Goal: Transaction & Acquisition: Purchase product/service

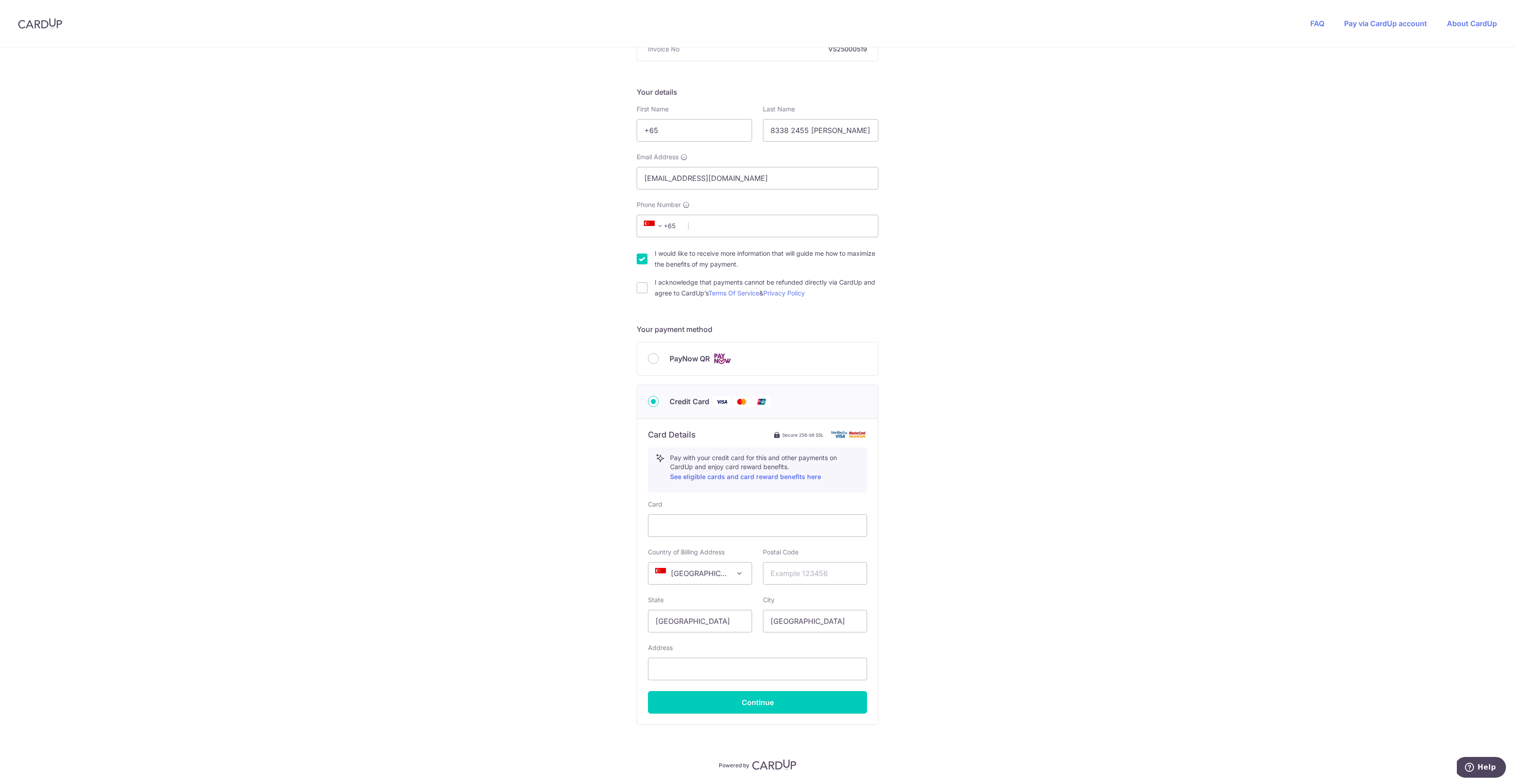
scroll to position [121, 0]
click at [916, 410] on div "You are paying WTF SOLUTIONS PTE. LTD. WTF SOLUTIONS PTE. LTD. uses CardUp to a…" at bounding box center [758, 366] width 1515 height 880
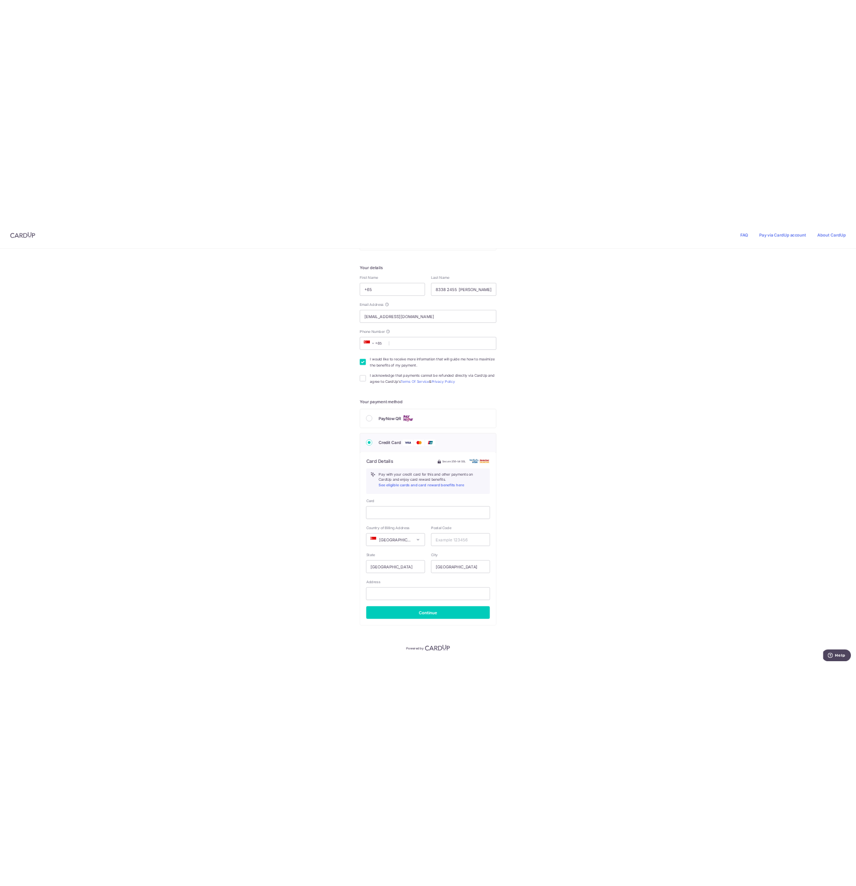
scroll to position [162, 0]
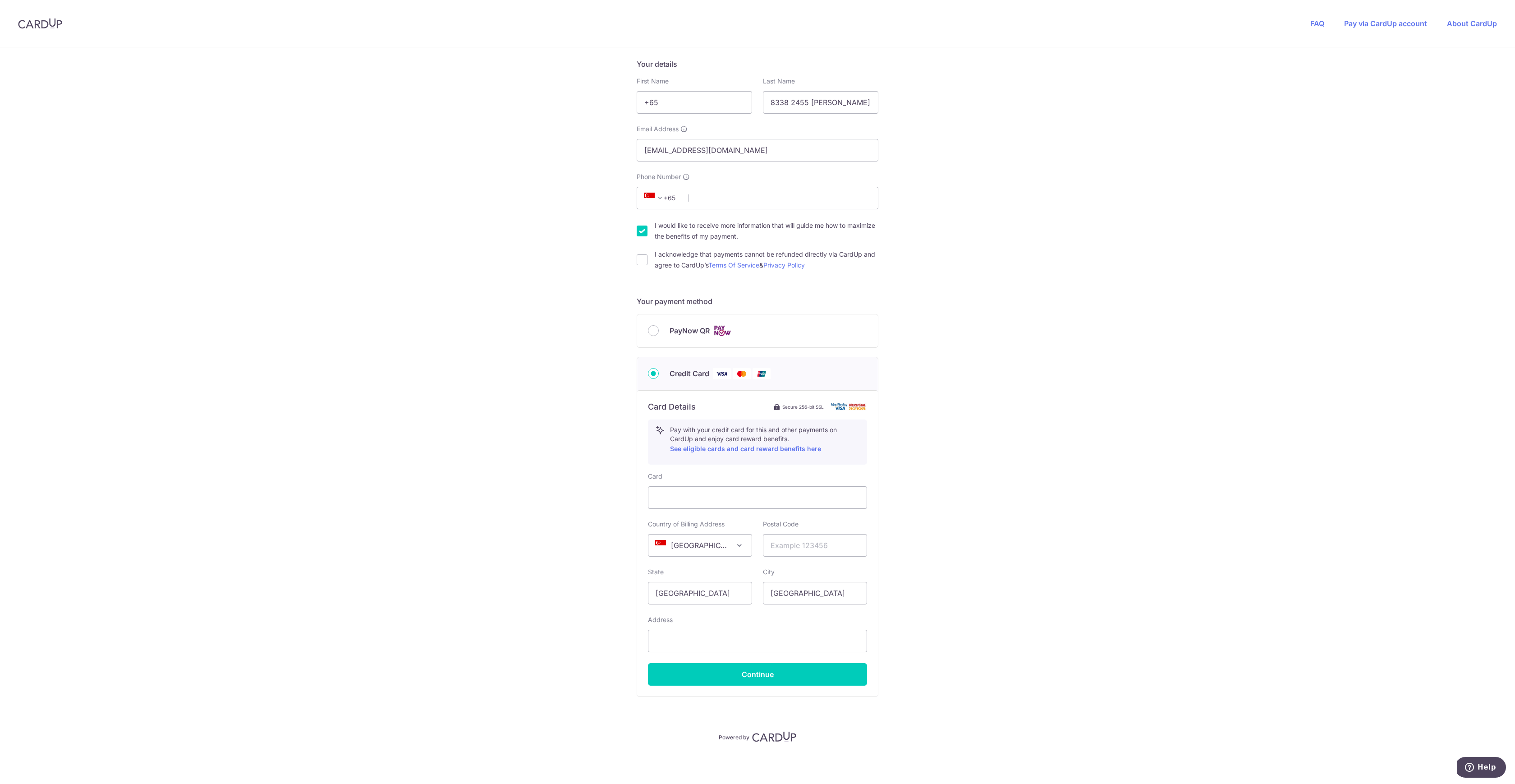
click at [996, 499] on div "You are paying WTF SOLUTIONS PTE. LTD. WTF SOLUTIONS PTE. LTD. uses CardUp to a…" at bounding box center [758, 344] width 1515 height 880
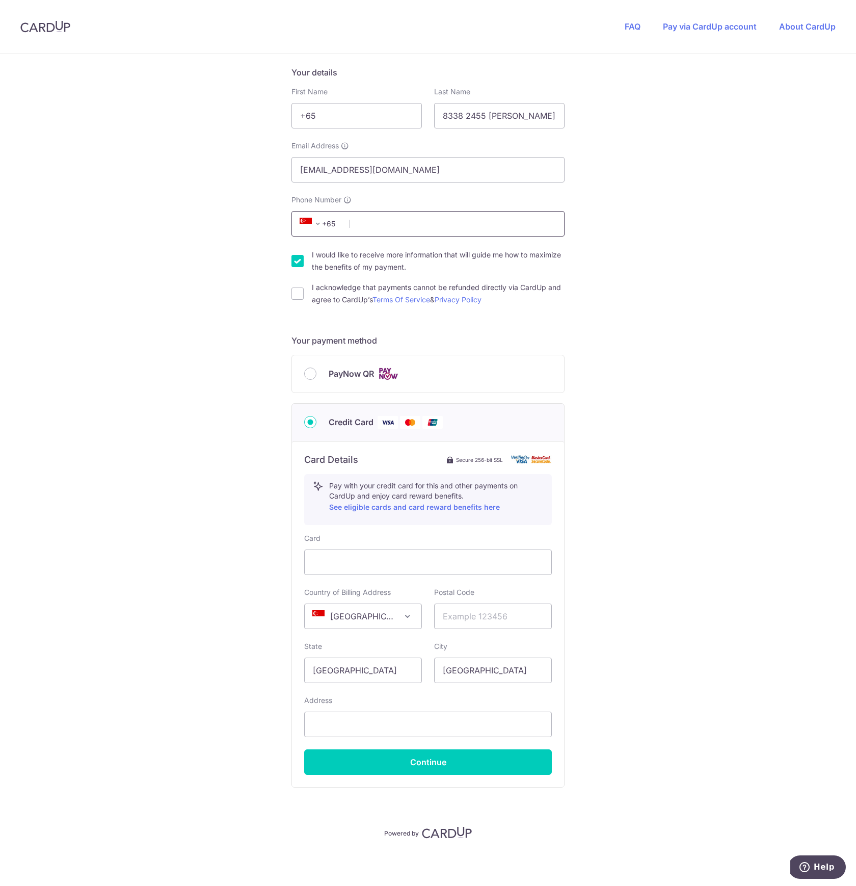
click at [417, 227] on input "Phone Number" at bounding box center [427, 223] width 273 height 25
type input "83382455"
click at [649, 273] on div "You are paying WTF SOLUTIONS PTE. LTD. WTF SOLUTIONS PTE. LTD. uses CardUp to a…" at bounding box center [428, 389] width 856 height 994
click at [297, 267] on div "I would like to receive more information that will guide me how to maximize the…" at bounding box center [427, 261] width 273 height 24
click at [617, 571] on div "You are paying WTF SOLUTIONS PTE. LTD. WTF SOLUTIONS PTE. LTD. uses CardUp to a…" at bounding box center [428, 389] width 856 height 994
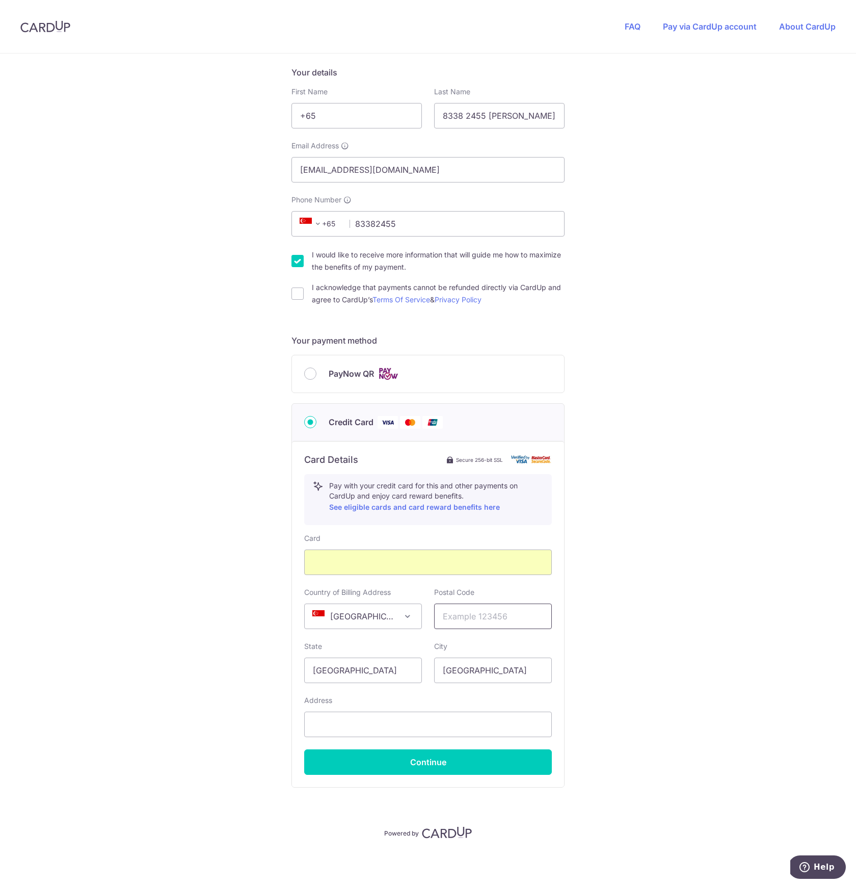
click at [504, 625] on input "text" at bounding box center [493, 615] width 118 height 25
type input "547822"
click at [613, 725] on div "You are paying WTF SOLUTIONS PTE. LTD. WTF SOLUTIONS PTE. LTD. uses CardUp to a…" at bounding box center [428, 389] width 856 height 994
click at [468, 733] on input "text" at bounding box center [428, 723] width 248 height 25
type input "6 LIM AH PIN ROAD THE COURTYARD, 02-02"
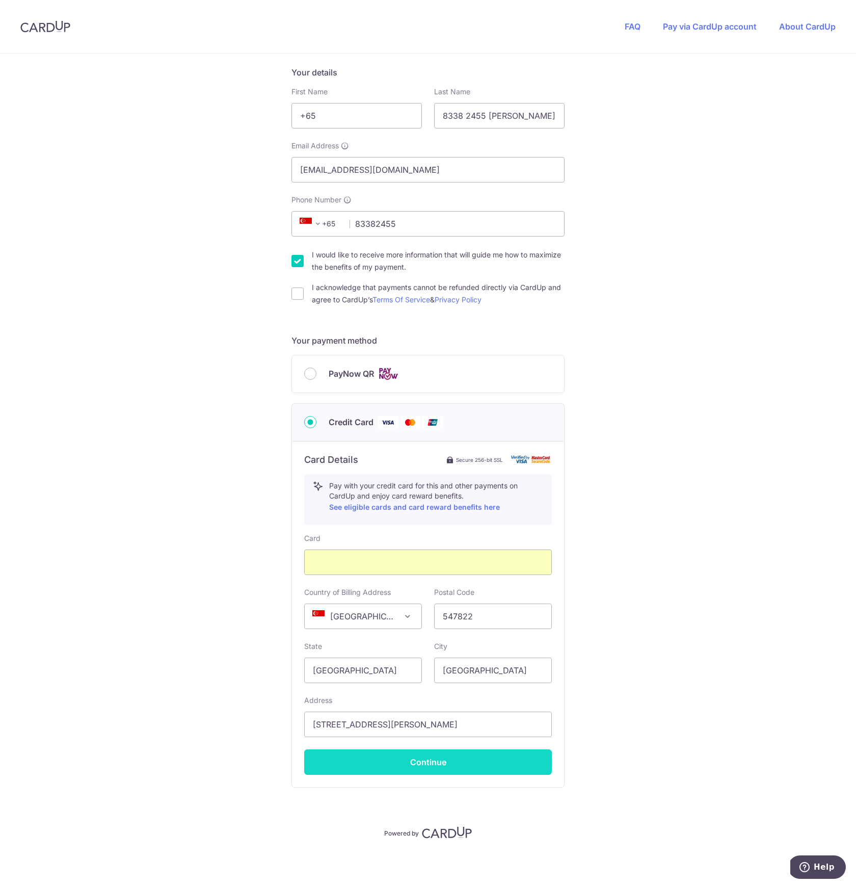
click at [438, 754] on button "Continue" at bounding box center [428, 761] width 248 height 25
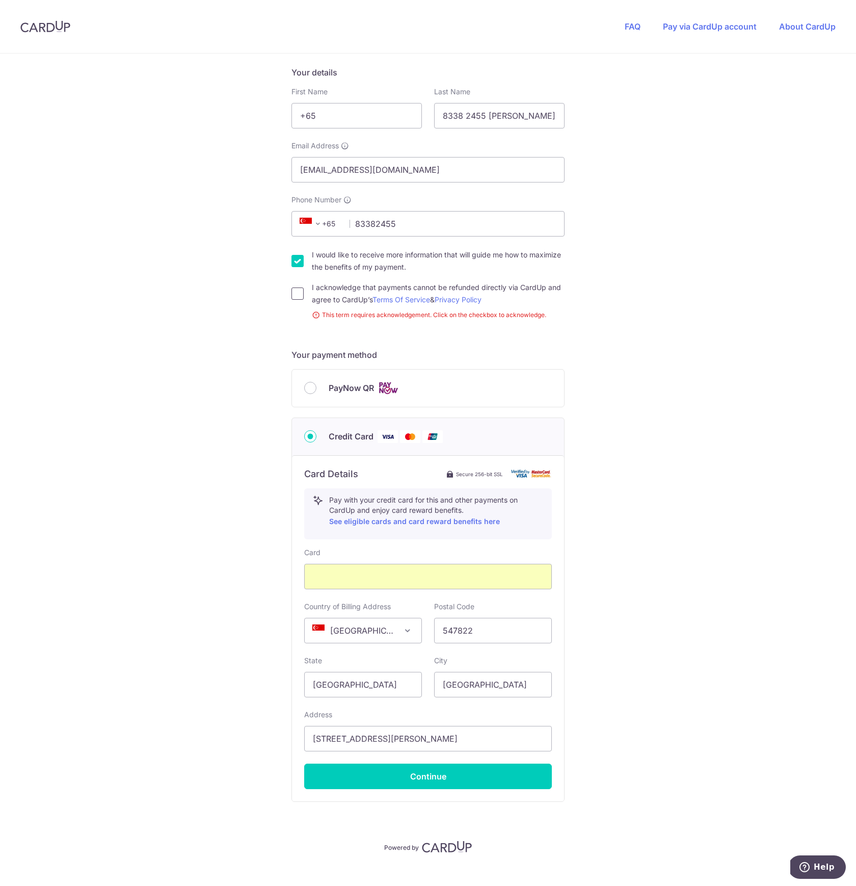
click at [299, 287] on input "I acknowledge that payments cannot be refunded directly via CardUp and agree to…" at bounding box center [297, 293] width 12 height 12
checkbox input "true"
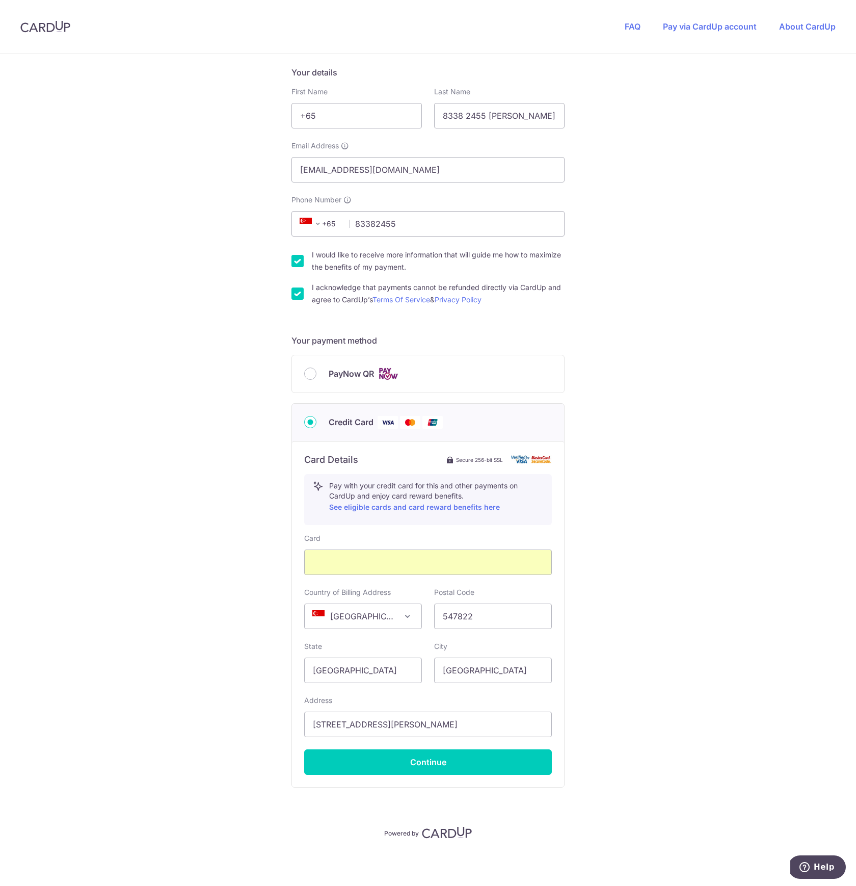
click at [291, 261] on input "I would like to receive more information that will guide me how to maximize the…" at bounding box center [297, 261] width 12 height 12
checkbox input "false"
click at [386, 758] on button "Continue" at bounding box center [428, 761] width 248 height 25
type input "**** 9672"
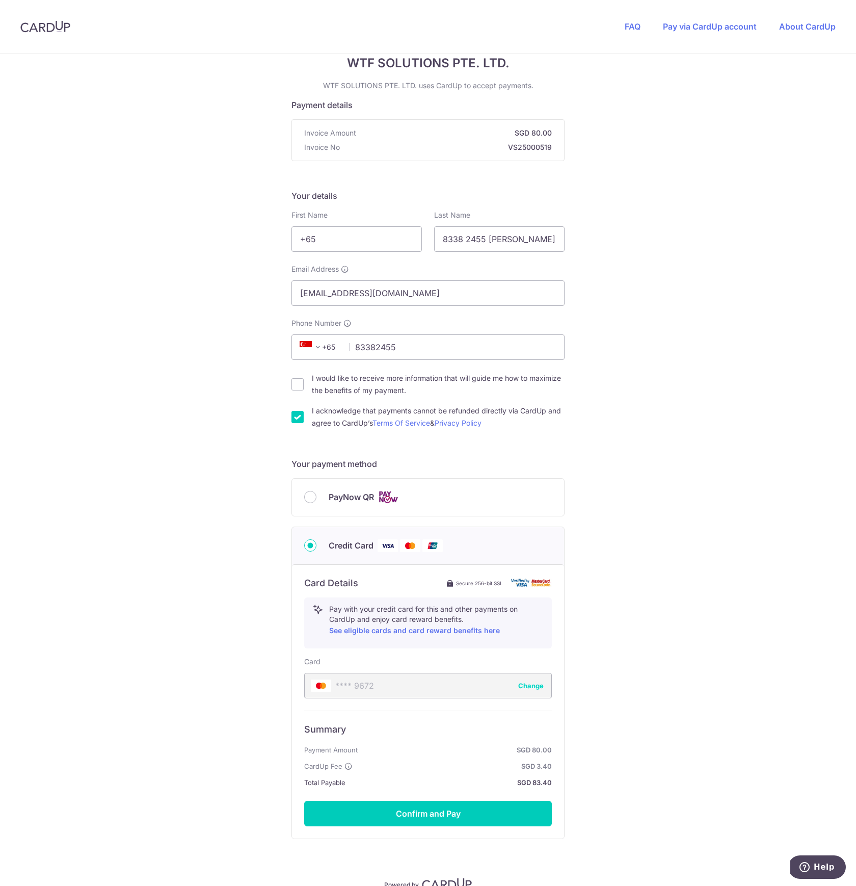
scroll to position [37, 0]
click at [616, 144] on div "You are paying WTF SOLUTIONS PTE. LTD. WTF SOLUTIONS PTE. LTD. uses CardUp to a…" at bounding box center [428, 478] width 856 height 922
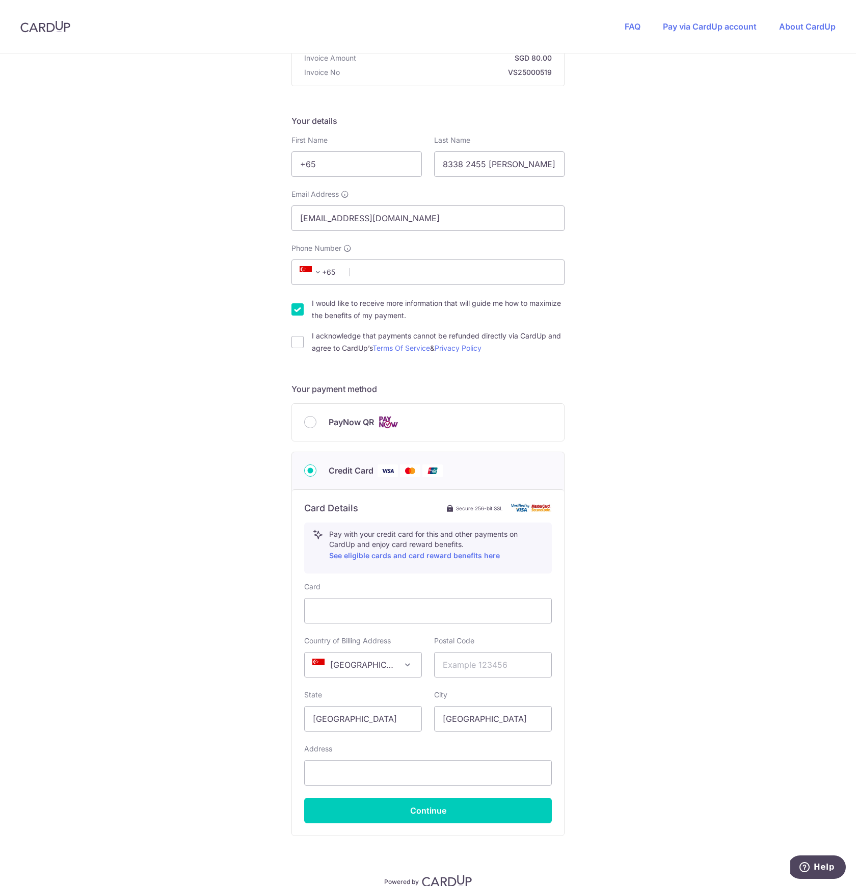
scroll to position [125, 0]
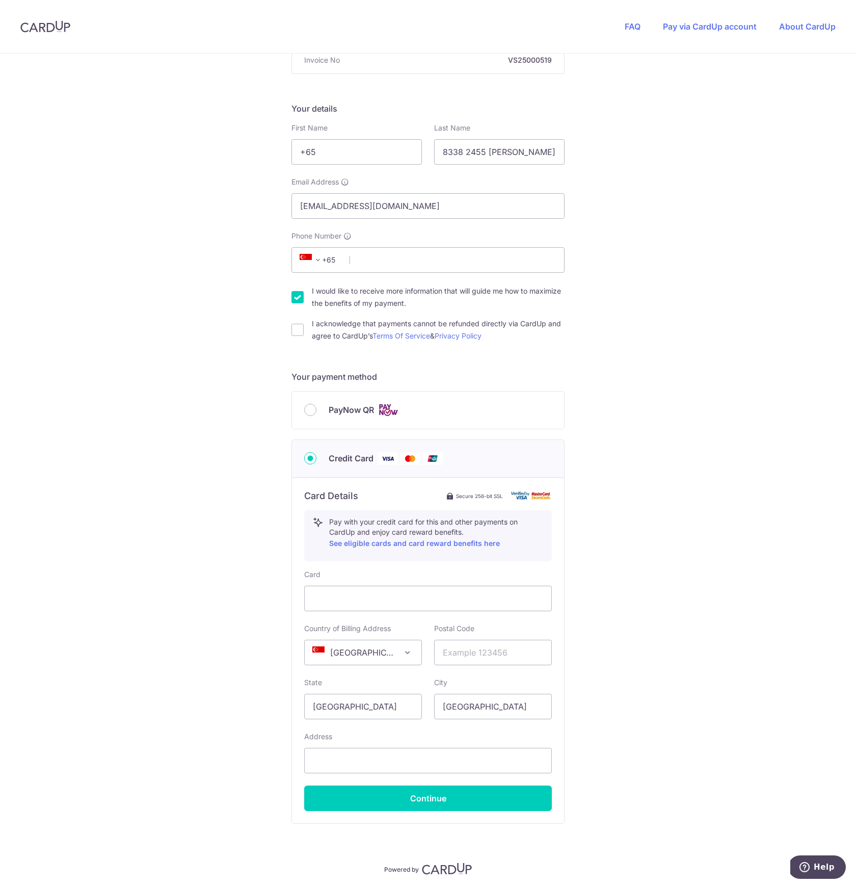
click at [295, 294] on input "I would like to receive more information that will guide me how to maximize the…" at bounding box center [297, 297] width 12 height 12
checkbox input "false"
click at [306, 411] on input "PayNow QR" at bounding box center [310, 410] width 12 height 12
radio input "true"
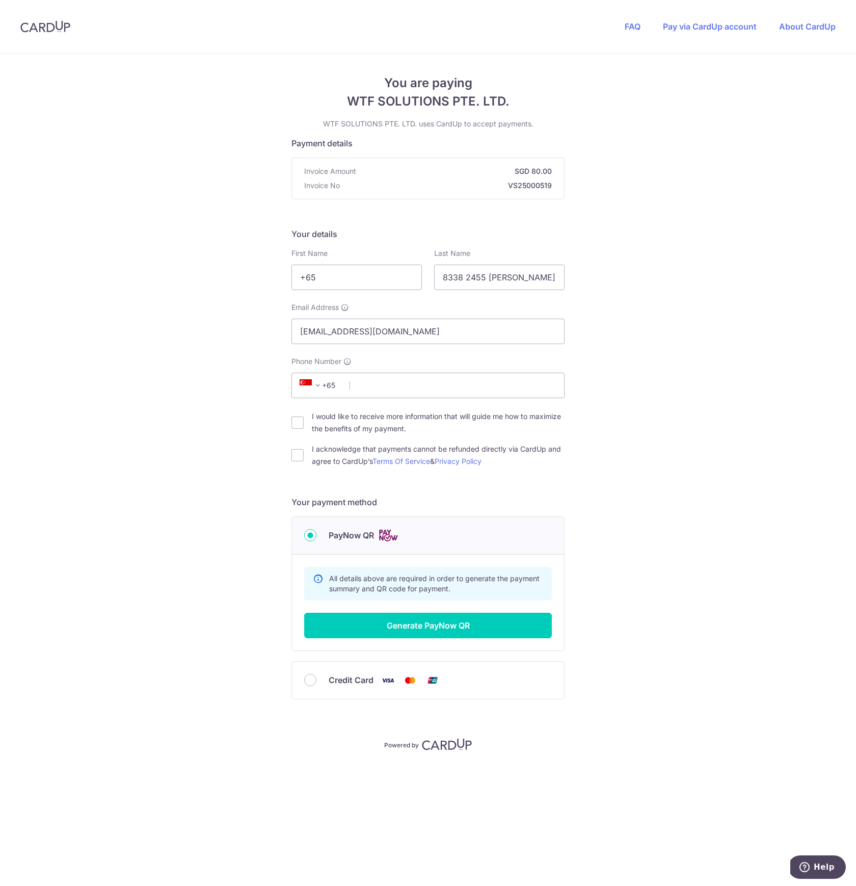
scroll to position [0, 0]
click at [384, 383] on input "Phone Number" at bounding box center [427, 384] width 273 height 25
type input "83382455"
click at [585, 444] on div "You are paying WTF SOLUTIONS PTE. LTD. WTF SOLUTIONS PTE. LTD. uses CardUp to a…" at bounding box center [428, 470] width 856 height 832
click at [298, 459] on input "I acknowledge that payments cannot be refunded directly via CardUp and agree to…" at bounding box center [297, 455] width 12 height 12
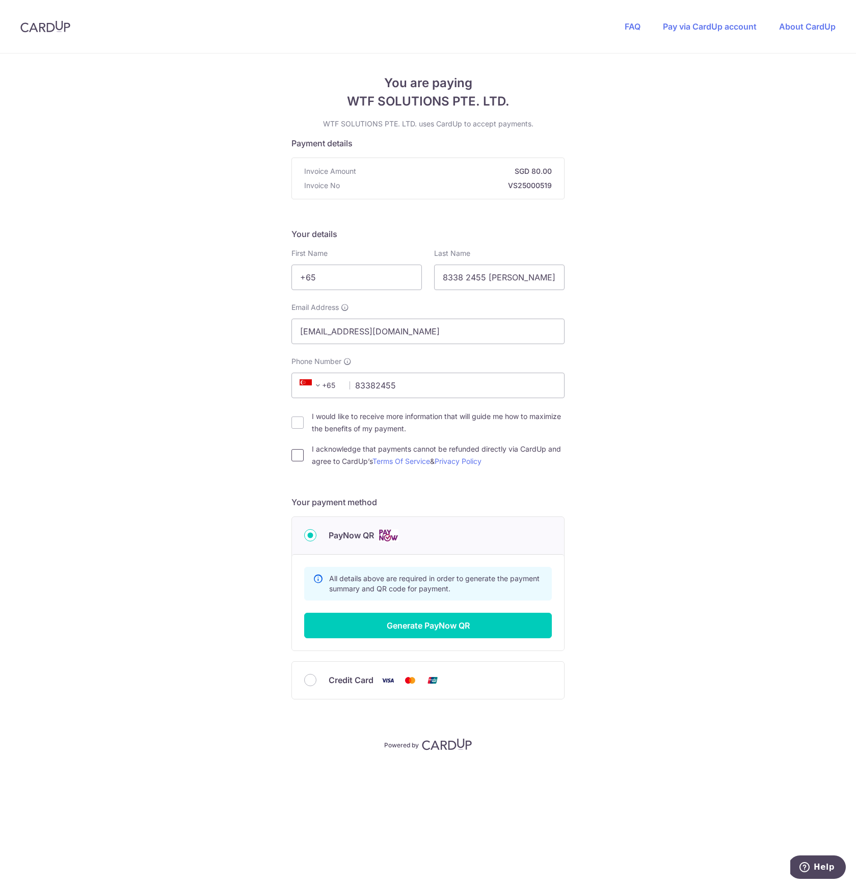
checkbox input "true"
click at [400, 620] on button "Generate PayNow QR" at bounding box center [428, 625] width 248 height 25
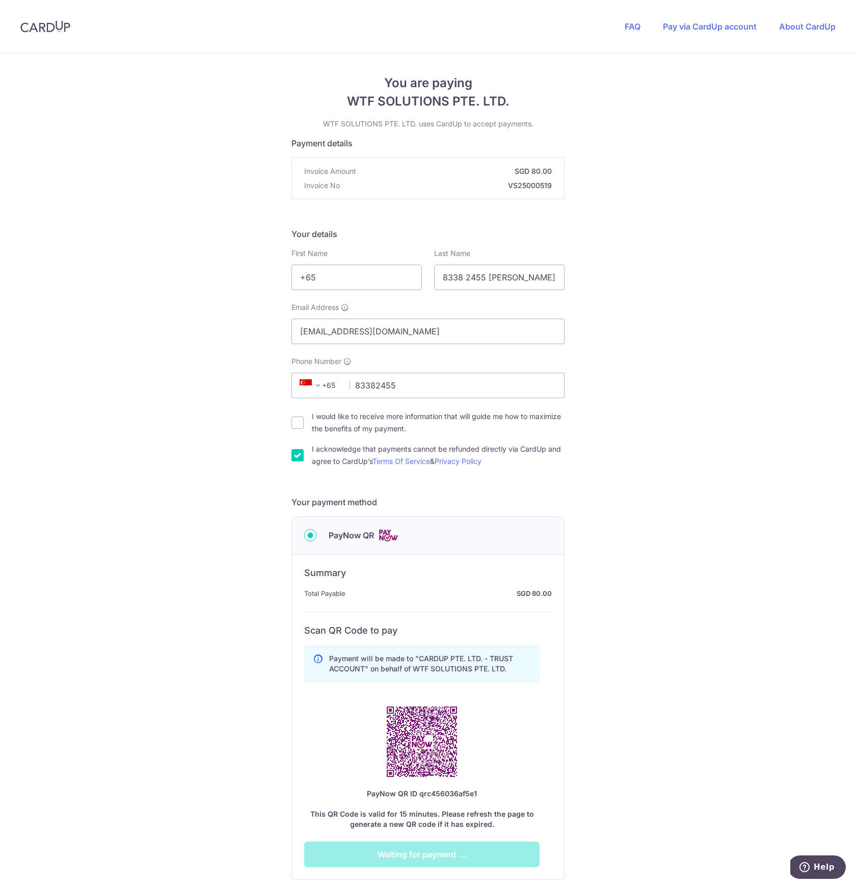
scroll to position [141, 0]
